Goal: Task Accomplishment & Management: Manage account settings

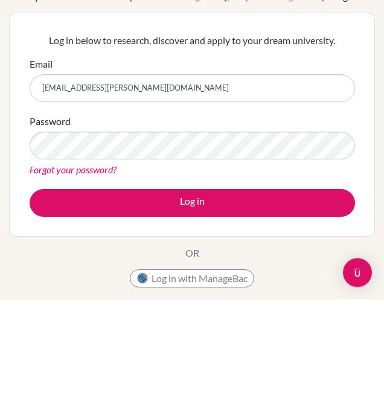
type input "[EMAIL_ADDRESS][PERSON_NAME][DOMAIN_NAME]"
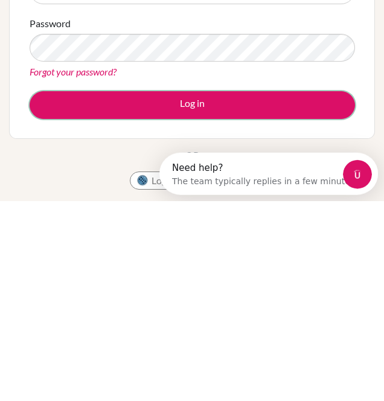
click at [197, 295] on button "Log in" at bounding box center [193, 305] width 326 height 28
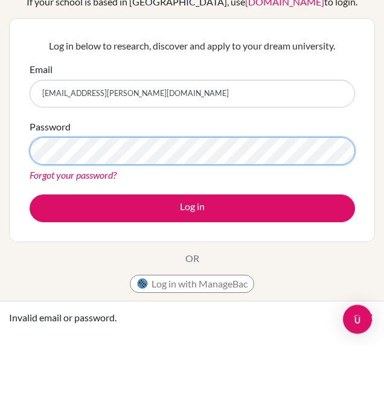
scroll to position [42, 0]
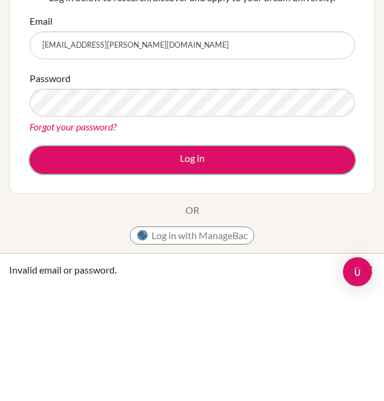
click at [231, 253] on button "Log in" at bounding box center [193, 263] width 326 height 28
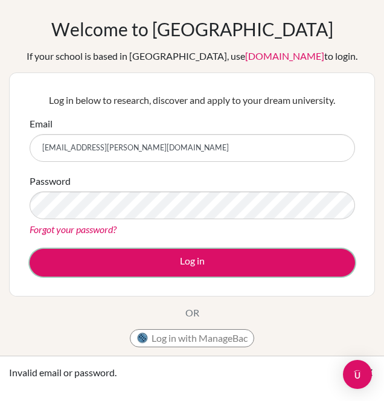
click at [210, 253] on button "Log in" at bounding box center [193, 263] width 326 height 28
click at [222, 269] on button "Log in" at bounding box center [193, 263] width 326 height 28
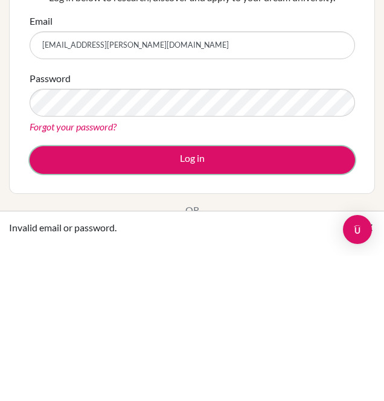
click at [241, 300] on button "Log in" at bounding box center [193, 305] width 326 height 28
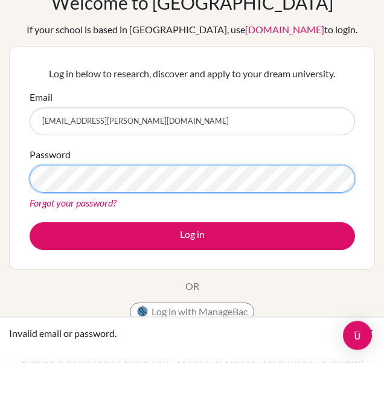
scroll to position [30, 0]
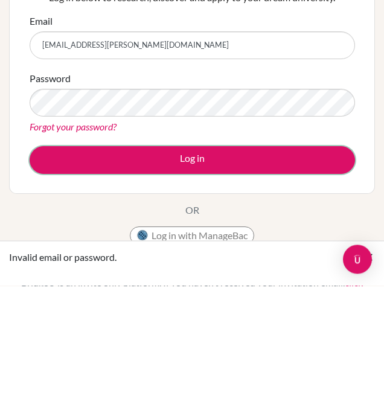
click at [211, 280] on button "Log in" at bounding box center [193, 276] width 326 height 28
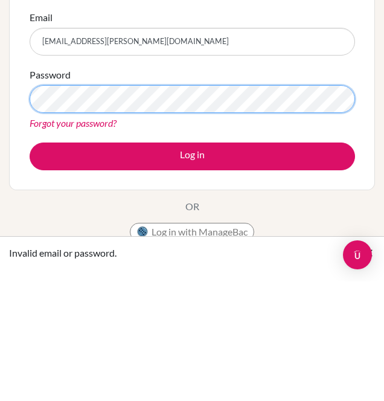
scroll to position [29, 0]
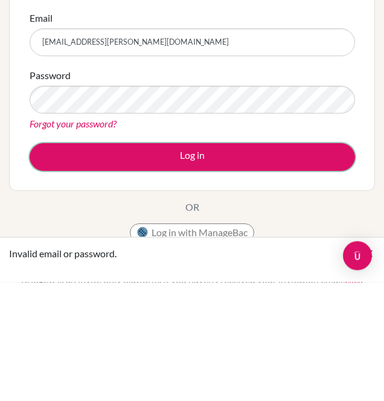
click at [193, 279] on button "Log in" at bounding box center [193, 276] width 326 height 28
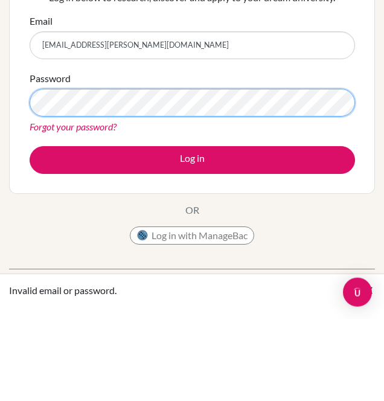
scroll to position [63, 0]
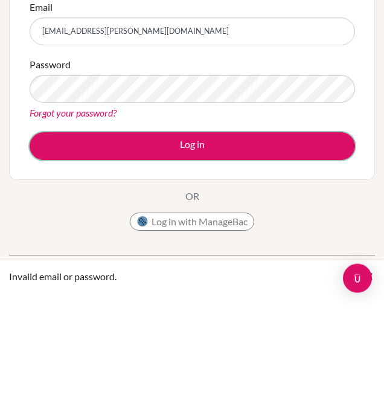
click at [207, 230] on button "Log in" at bounding box center [193, 242] width 326 height 28
